Goal: Obtain resource: Download file/media

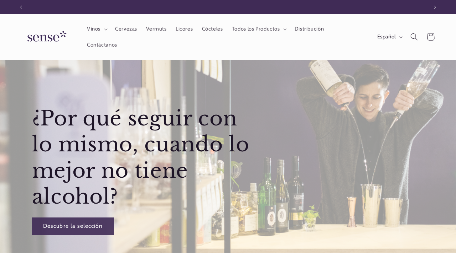
scroll to position [0, 407]
click at [307, 28] on span "Distribución" at bounding box center [309, 29] width 30 height 7
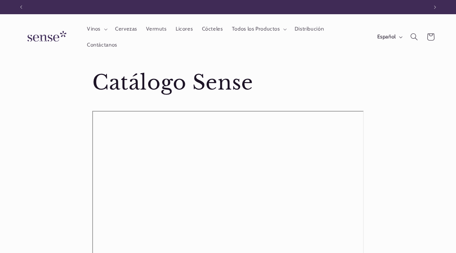
scroll to position [0, 407]
click at [409, 91] on section "Catálogo Sense Descargar Catálogo" at bounding box center [228, 186] width 456 height 253
